Goal: Task Accomplishment & Management: Manage account settings

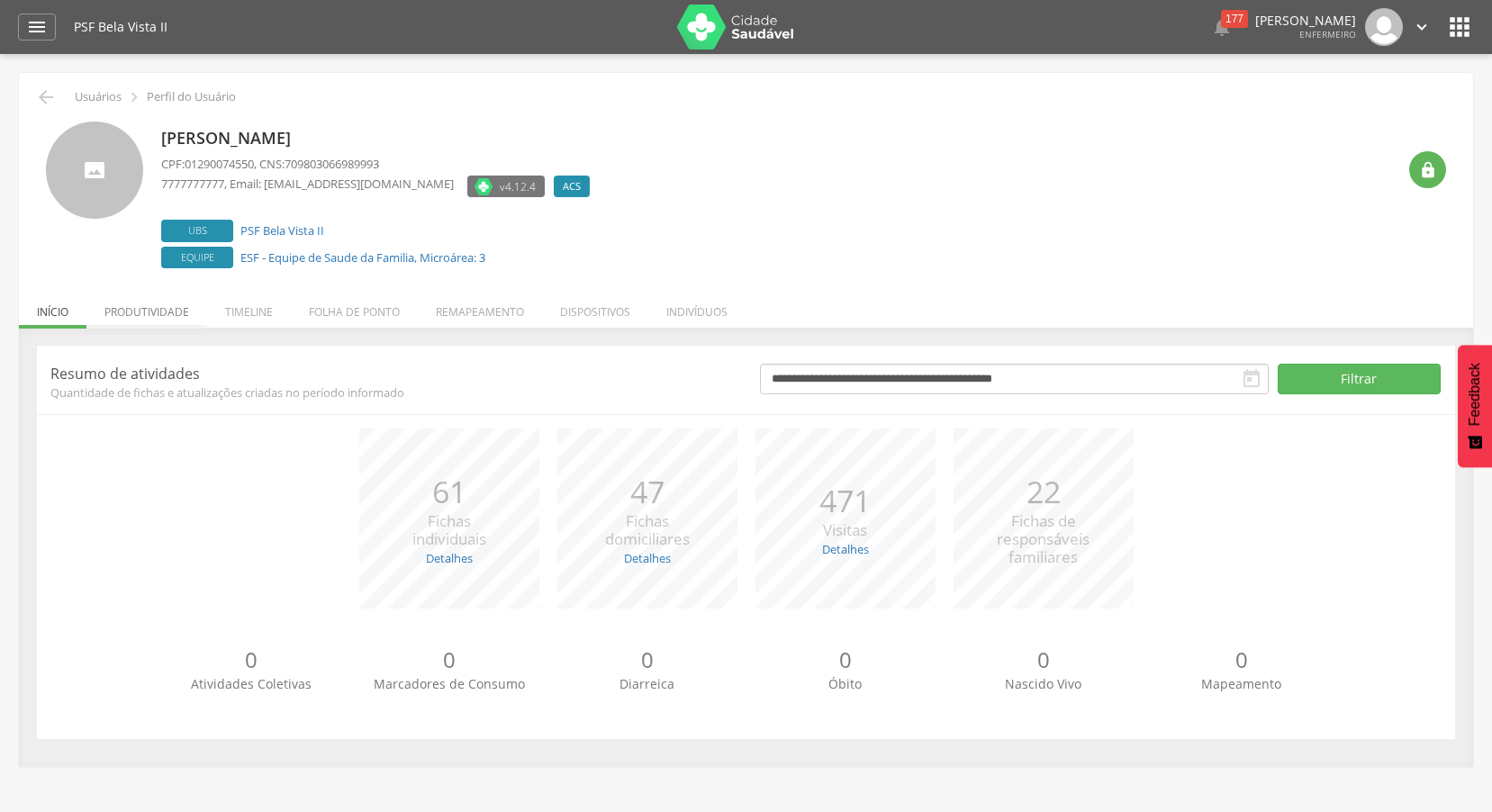
click at [184, 310] on li "Produtividade" at bounding box center [146, 307] width 121 height 42
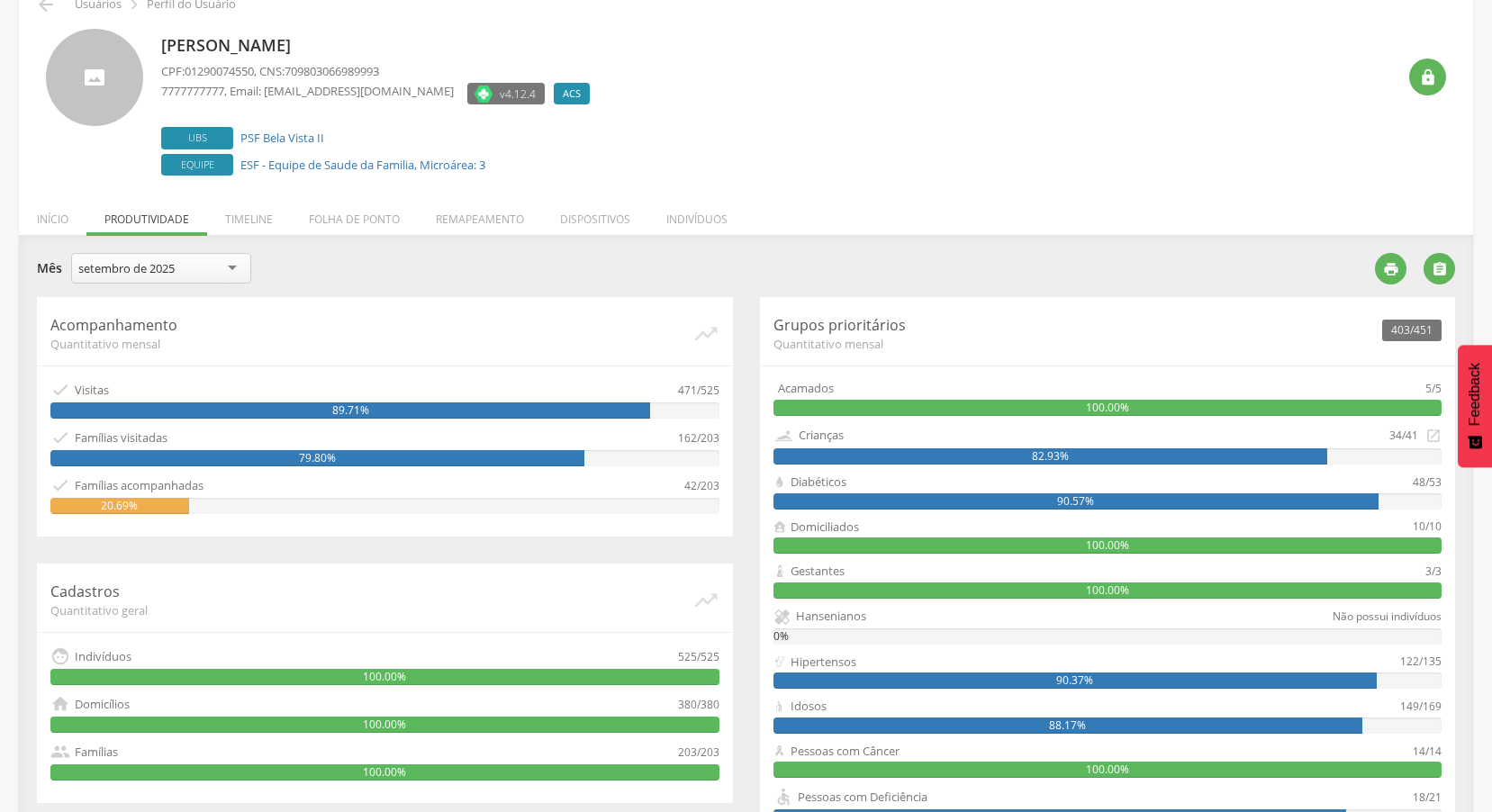
scroll to position [3, 0]
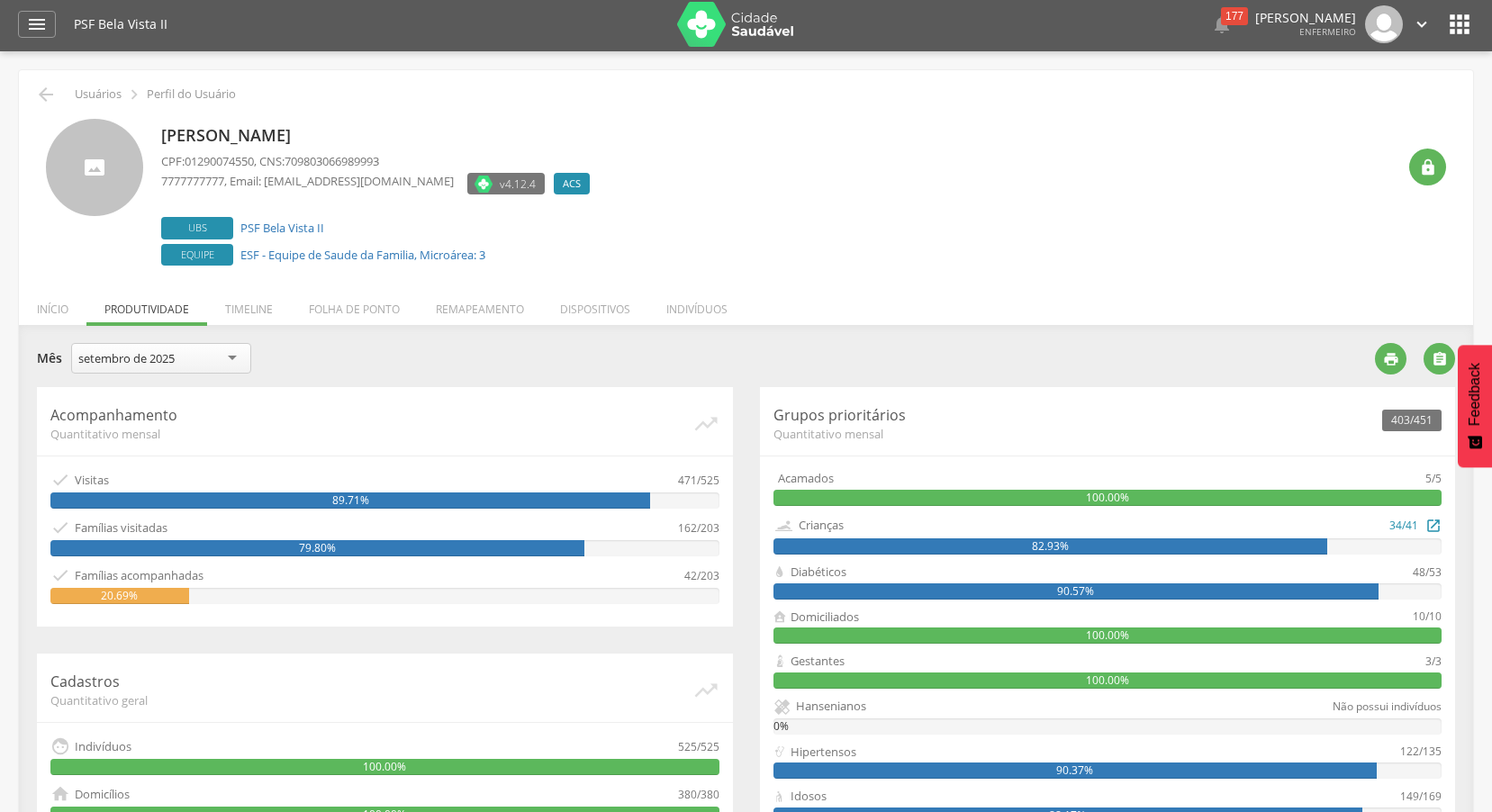
click at [1293, 540] on div "82.93%" at bounding box center [1051, 546] width 554 height 16
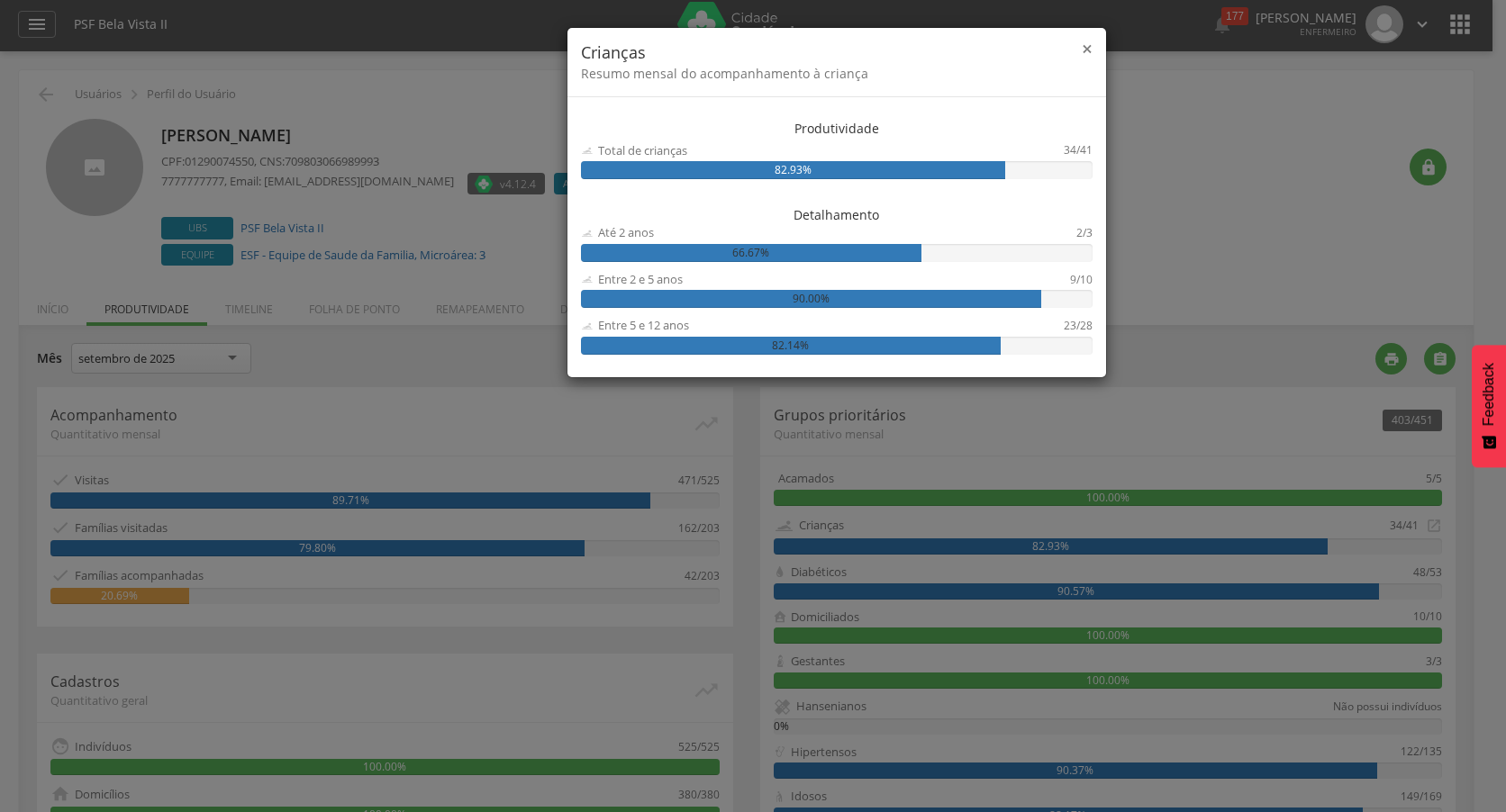
click at [1089, 44] on span "×" at bounding box center [1087, 48] width 11 height 25
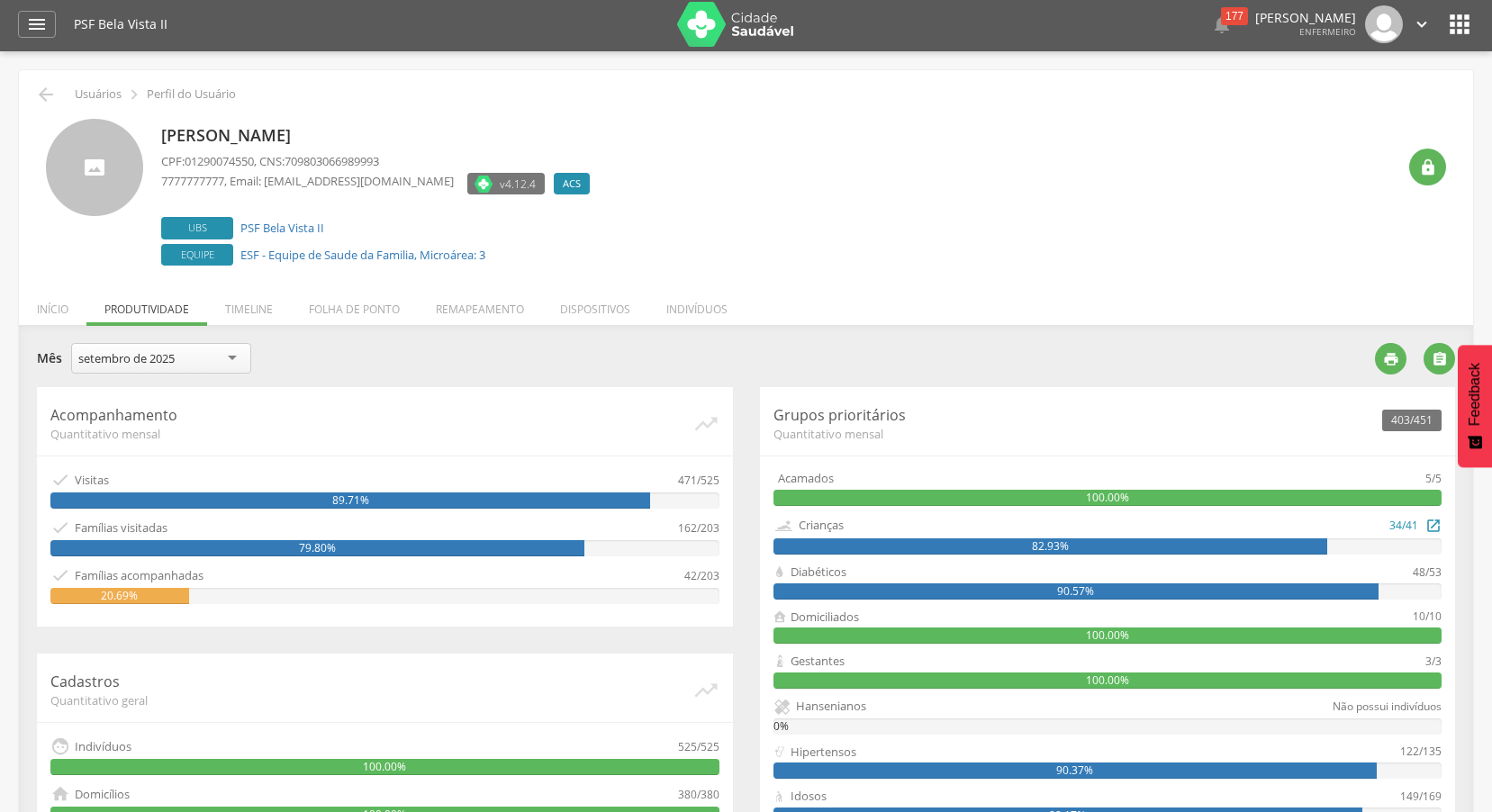
click at [1306, 546] on div "82.93%" at bounding box center [1051, 546] width 554 height 16
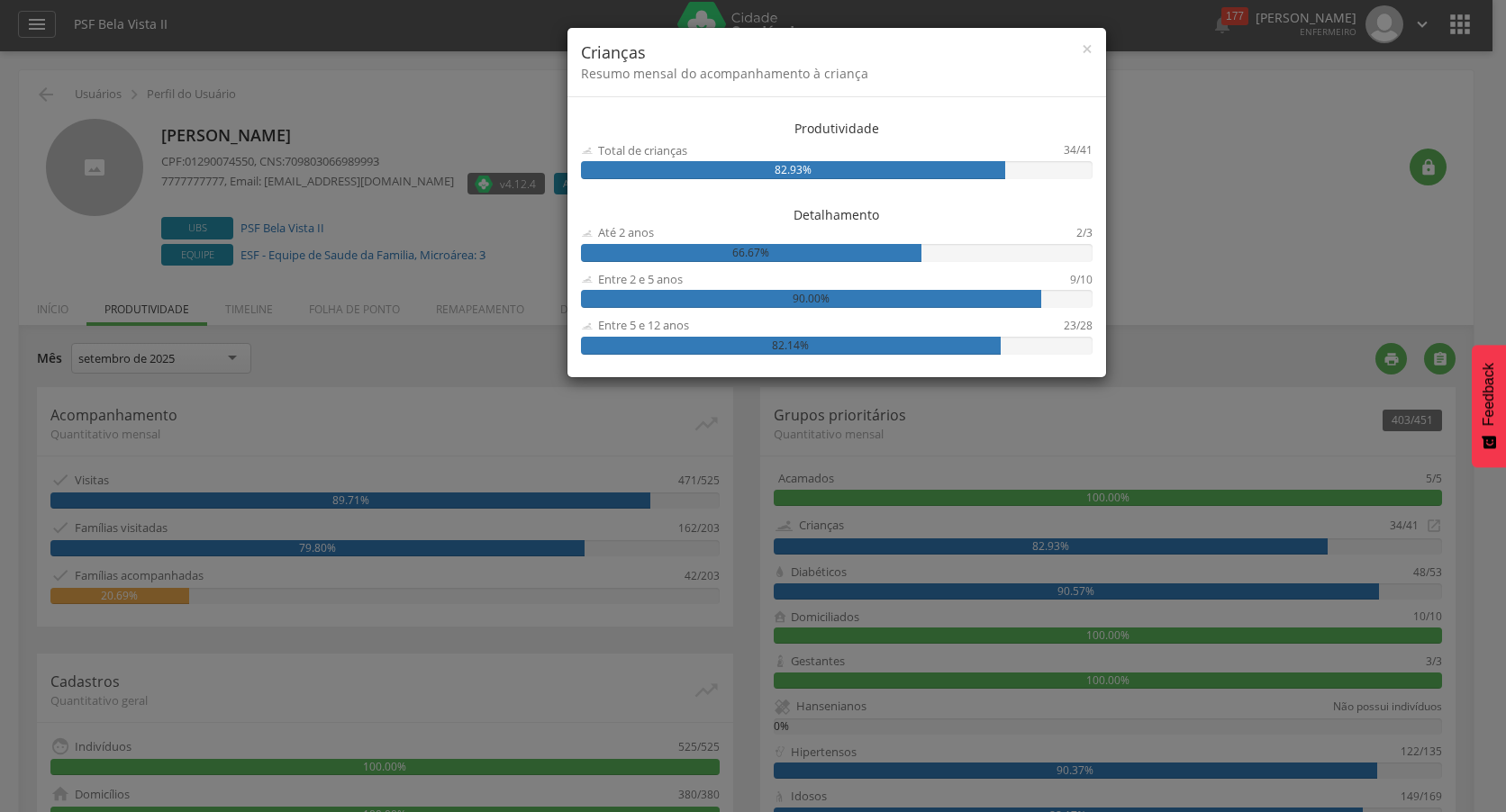
click at [1086, 31] on div "× Crianças Resumo mensal do acompanhamento à criança" at bounding box center [836, 63] width 538 height 70
click at [1086, 56] on span "×" at bounding box center [1087, 48] width 11 height 25
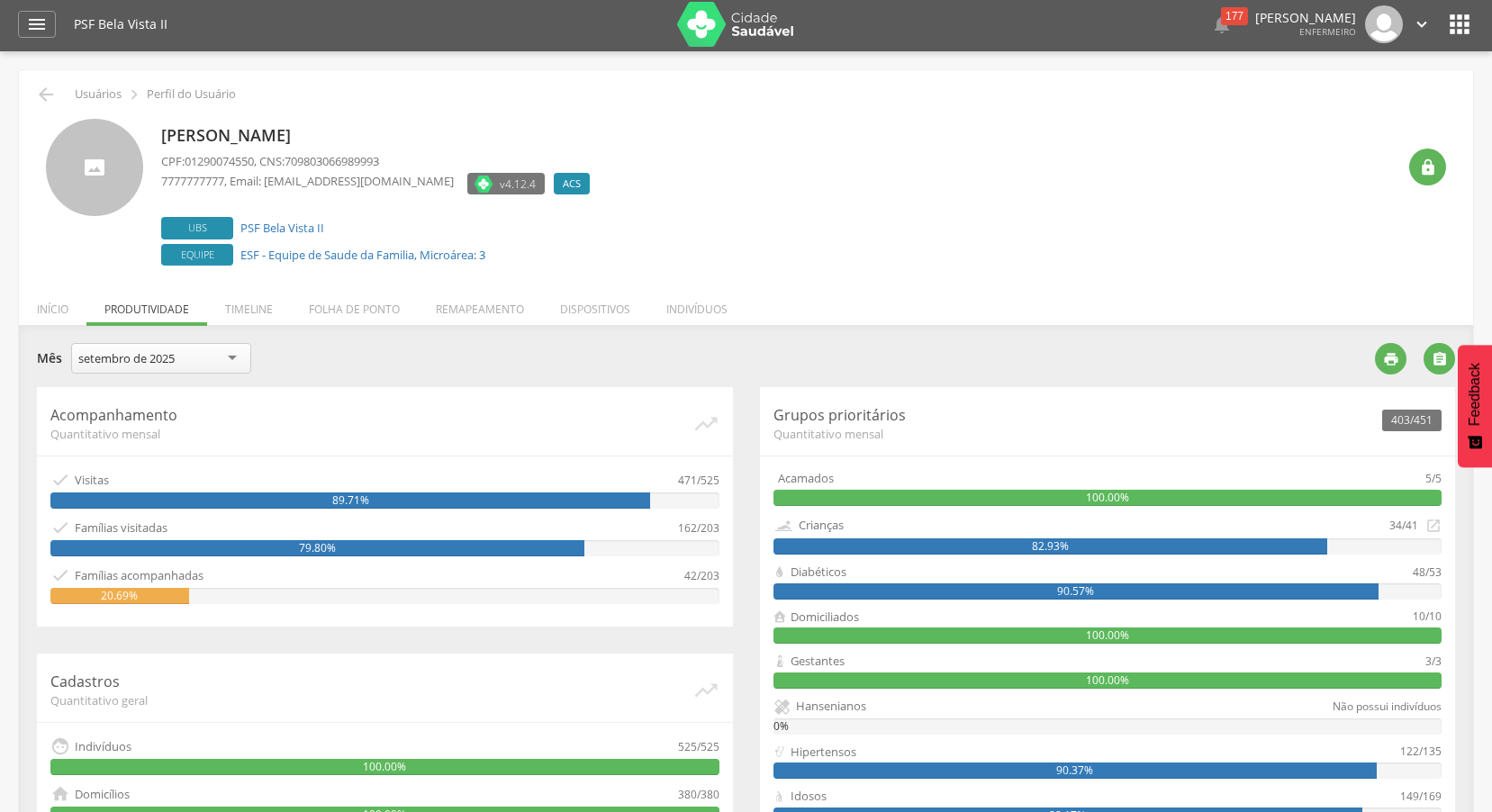
click at [1188, 587] on div "90.57%" at bounding box center [1076, 591] width 605 height 16
click at [1414, 24] on icon "" at bounding box center [1422, 24] width 20 height 20
click at [1361, 108] on link "Sair" at bounding box center [1359, 100] width 142 height 22
